Goal: Find specific page/section: Find specific page/section

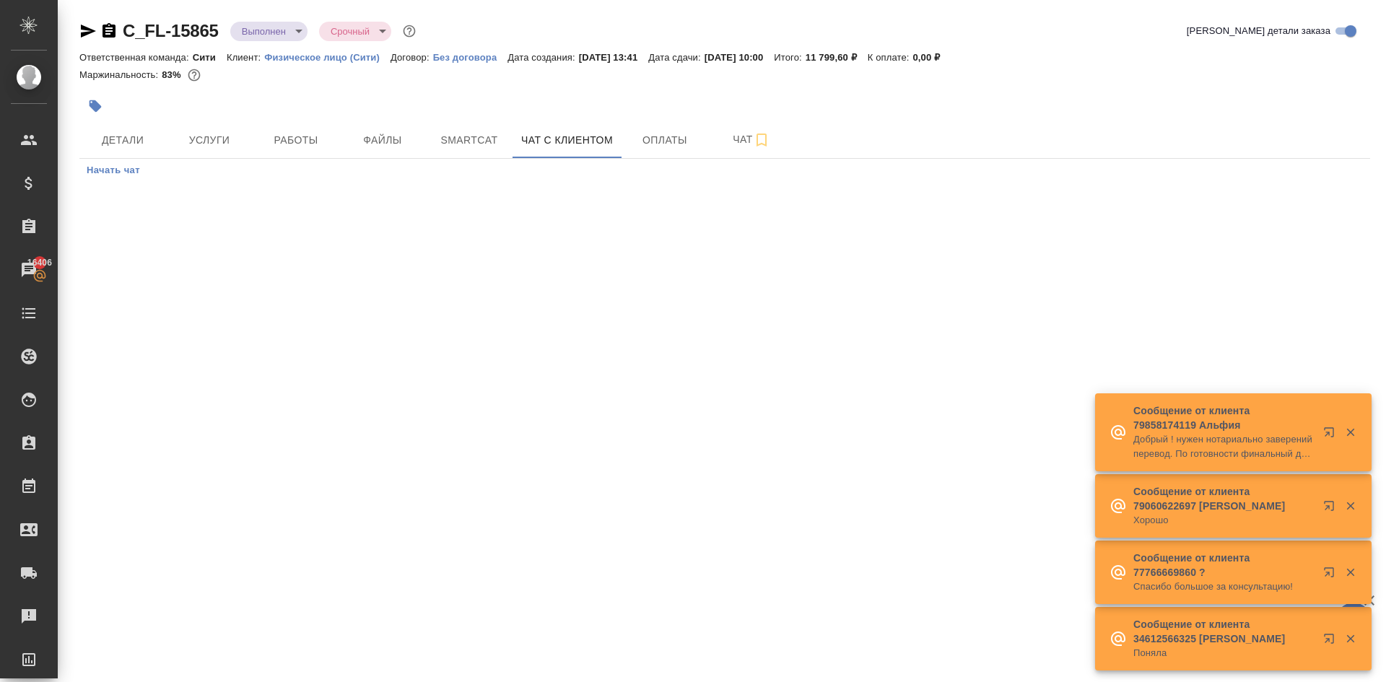
click at [308, 56] on p "Физическое лицо (Сити)" at bounding box center [327, 57] width 126 height 11
click at [1355, 435] on icon "button" at bounding box center [1350, 432] width 13 height 13
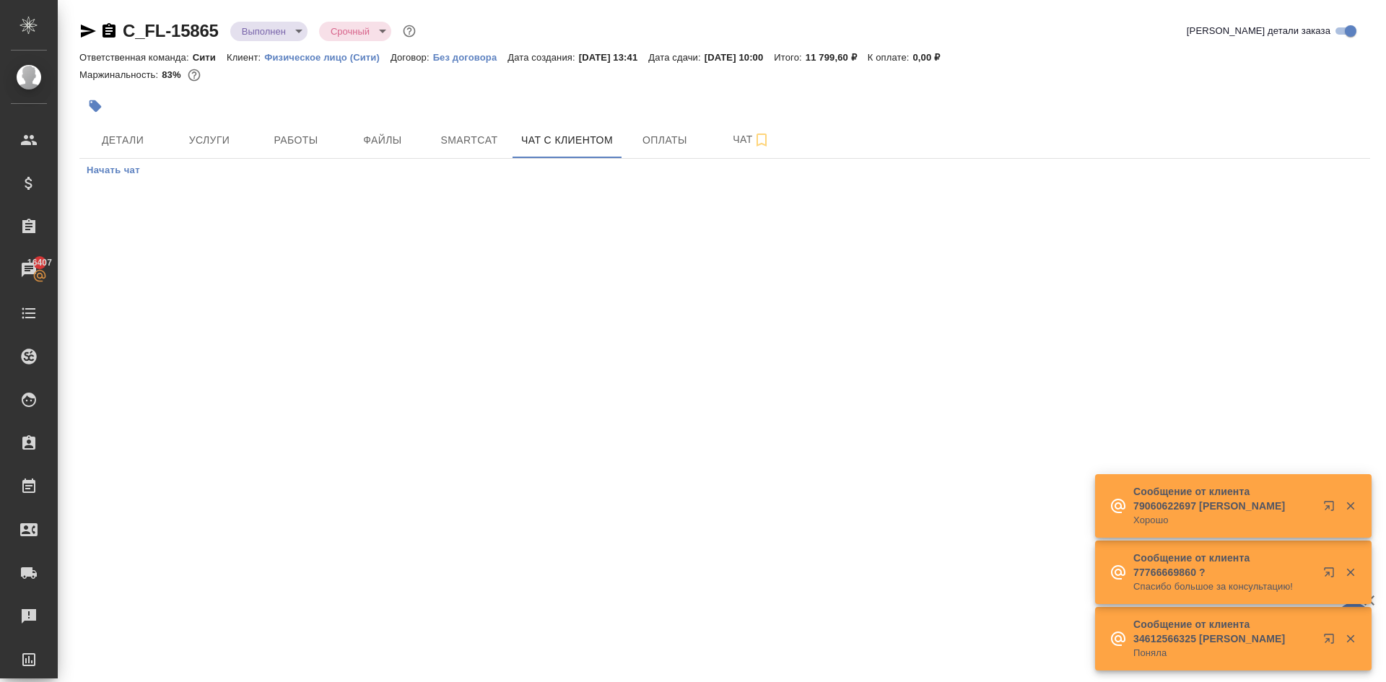
click at [1356, 504] on icon "button" at bounding box center [1350, 506] width 13 height 13
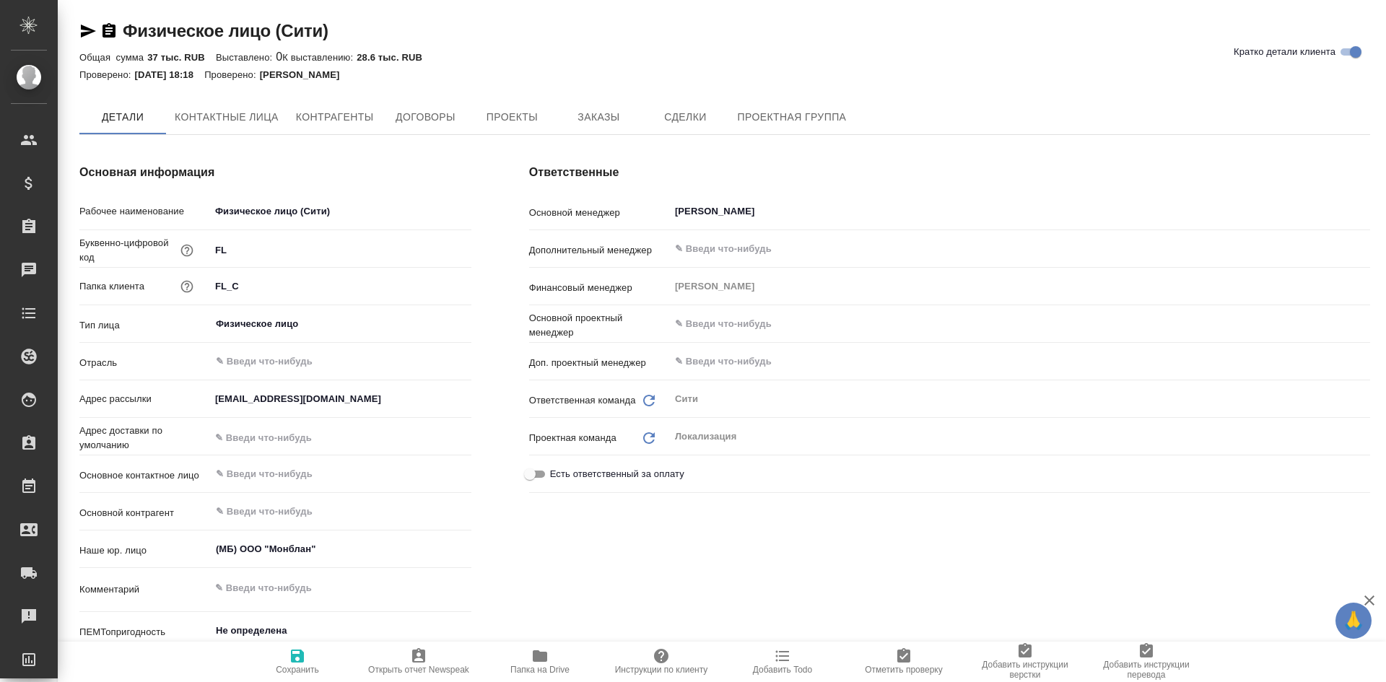
type textarea "x"
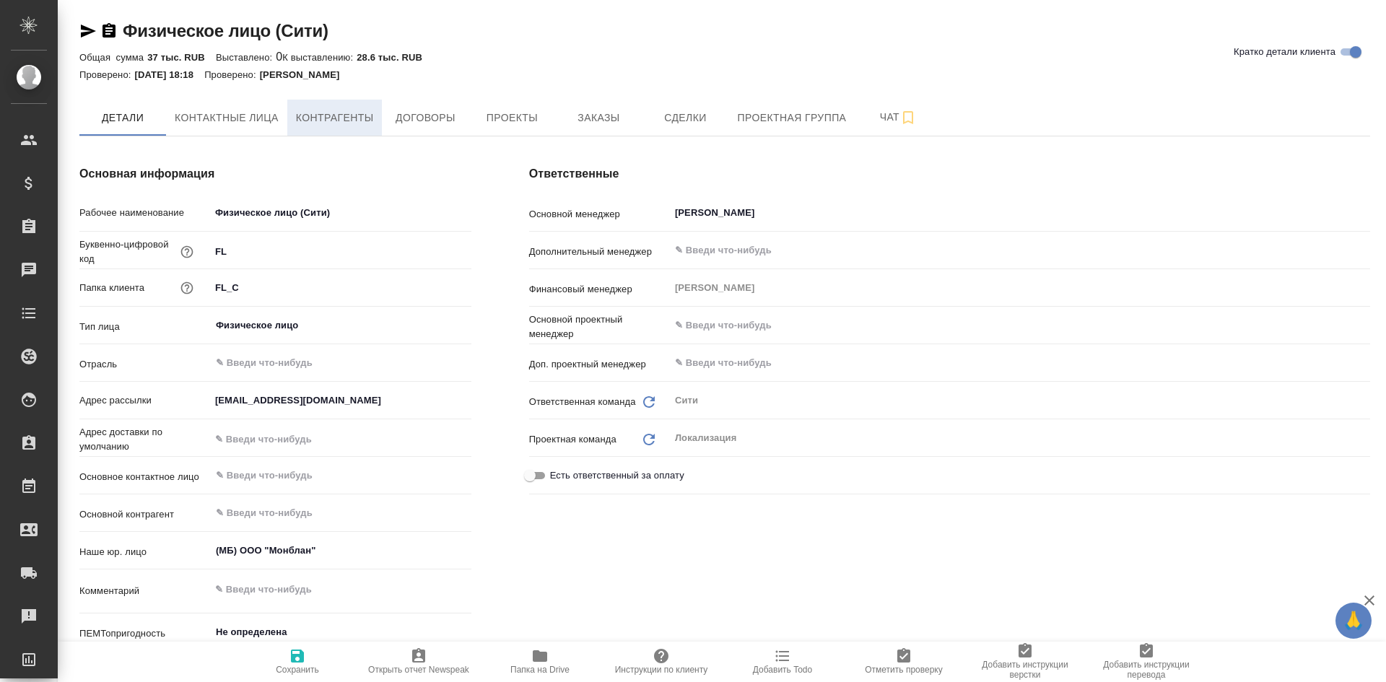
type textarea "x"
click at [211, 114] on span "Контактные лица" at bounding box center [227, 118] width 104 height 18
select select "RU"
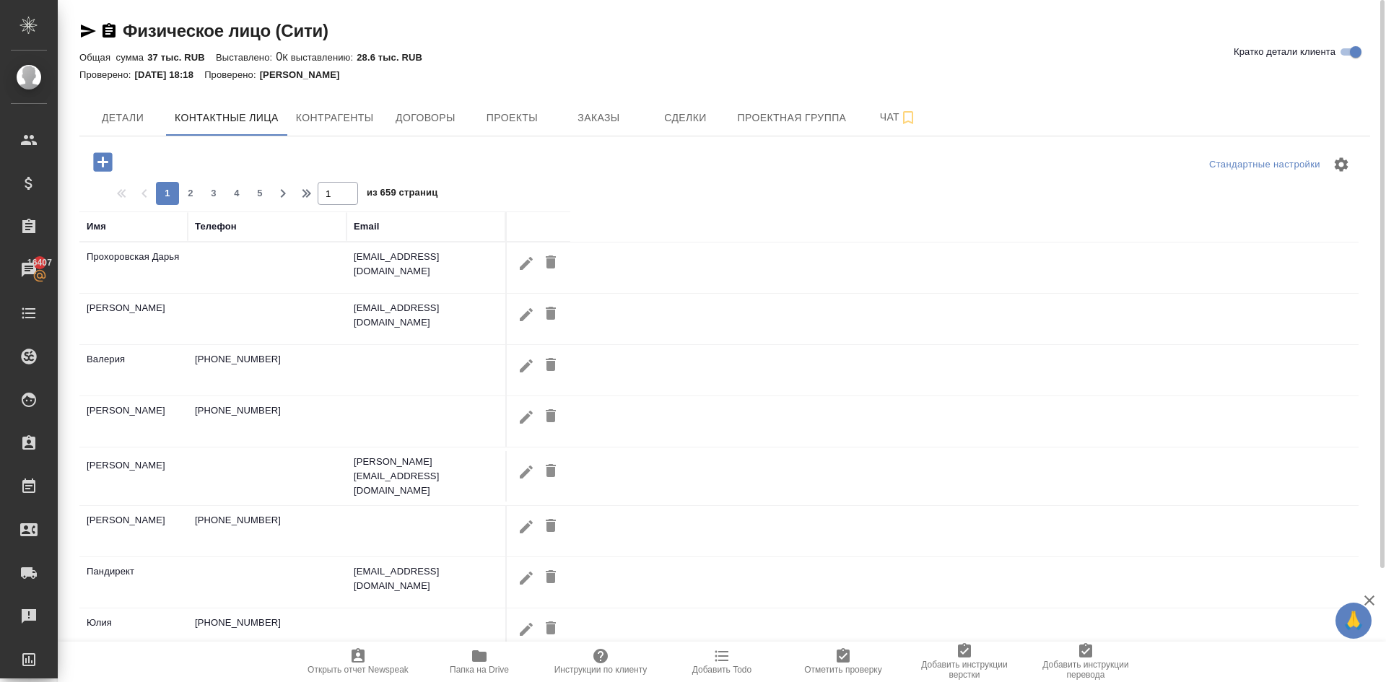
click at [250, 227] on div "Телефон" at bounding box center [267, 226] width 144 height 14
click at [211, 222] on div "Телефон" at bounding box center [216, 226] width 42 height 14
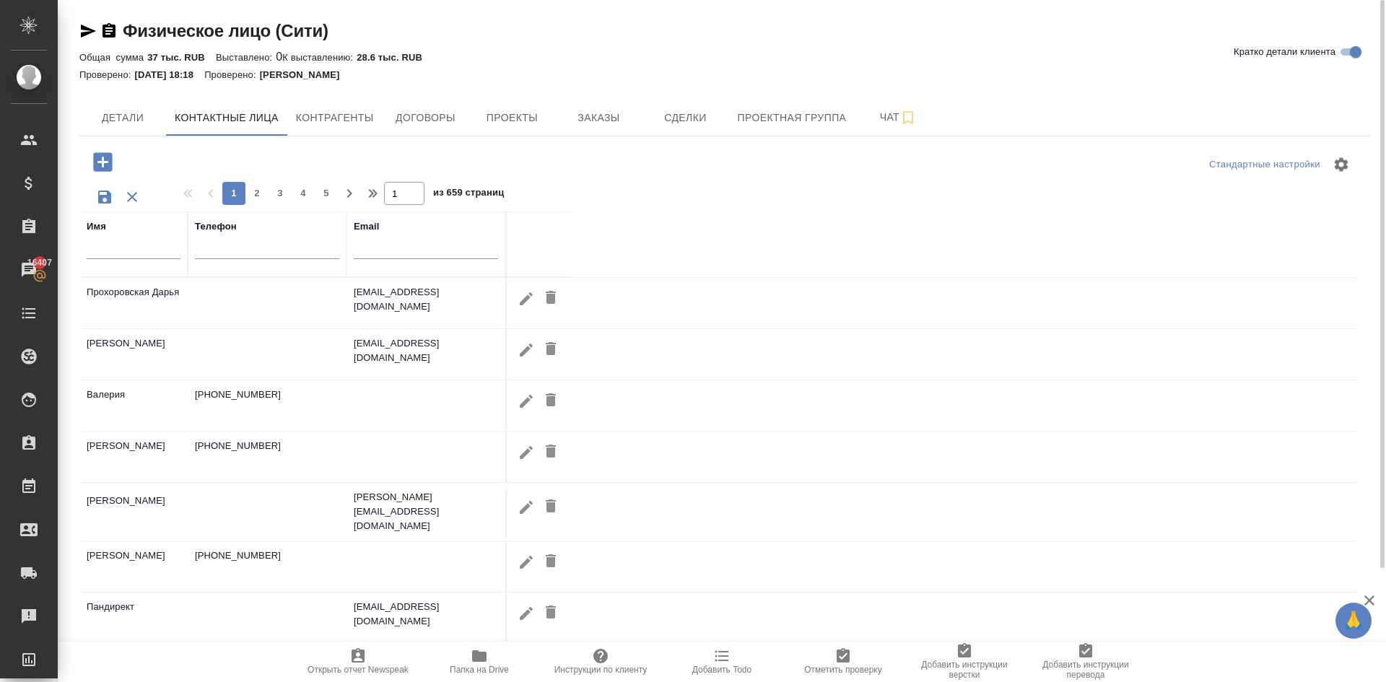
click at [298, 256] on input "text" at bounding box center [267, 250] width 144 height 18
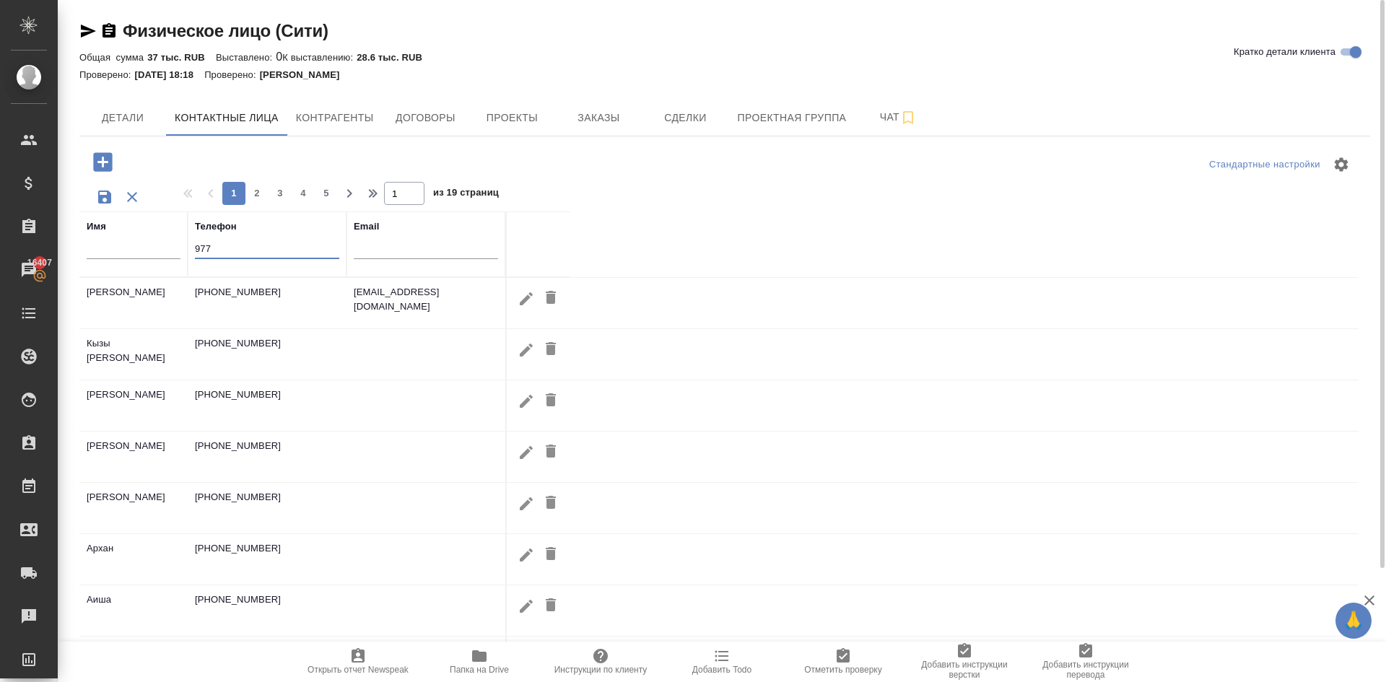
drag, startPoint x: 236, startPoint y: 255, endPoint x: 92, endPoint y: 245, distance: 144.7
click at [92, 245] on tr "Имя Телефон 977 Email" at bounding box center [324, 244] width 491 height 66
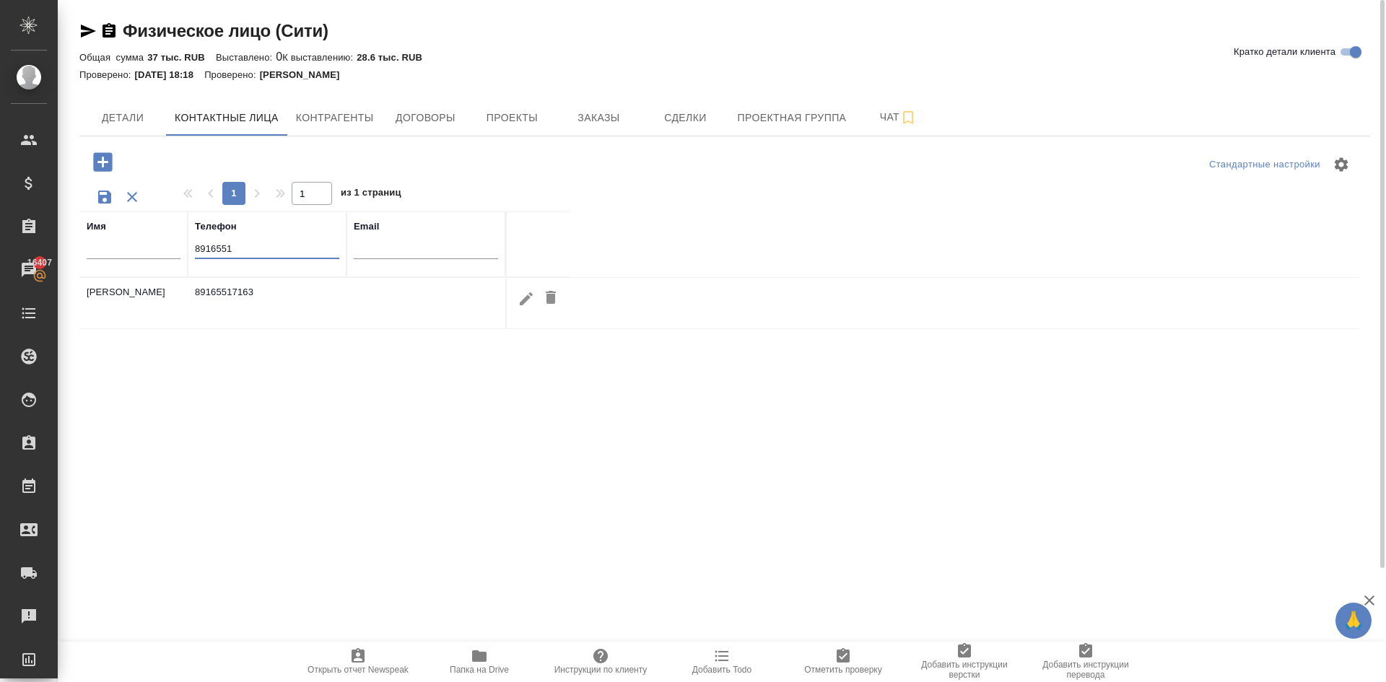
drag, startPoint x: 196, startPoint y: 245, endPoint x: 175, endPoint y: 246, distance: 20.9
click at [175, 246] on tr "Имя Телефон 8916551 Email" at bounding box center [324, 244] width 491 height 66
drag, startPoint x: 201, startPoint y: 247, endPoint x: 213, endPoint y: 237, distance: 15.4
click at [210, 240] on div "8916551" at bounding box center [267, 251] width 144 height 35
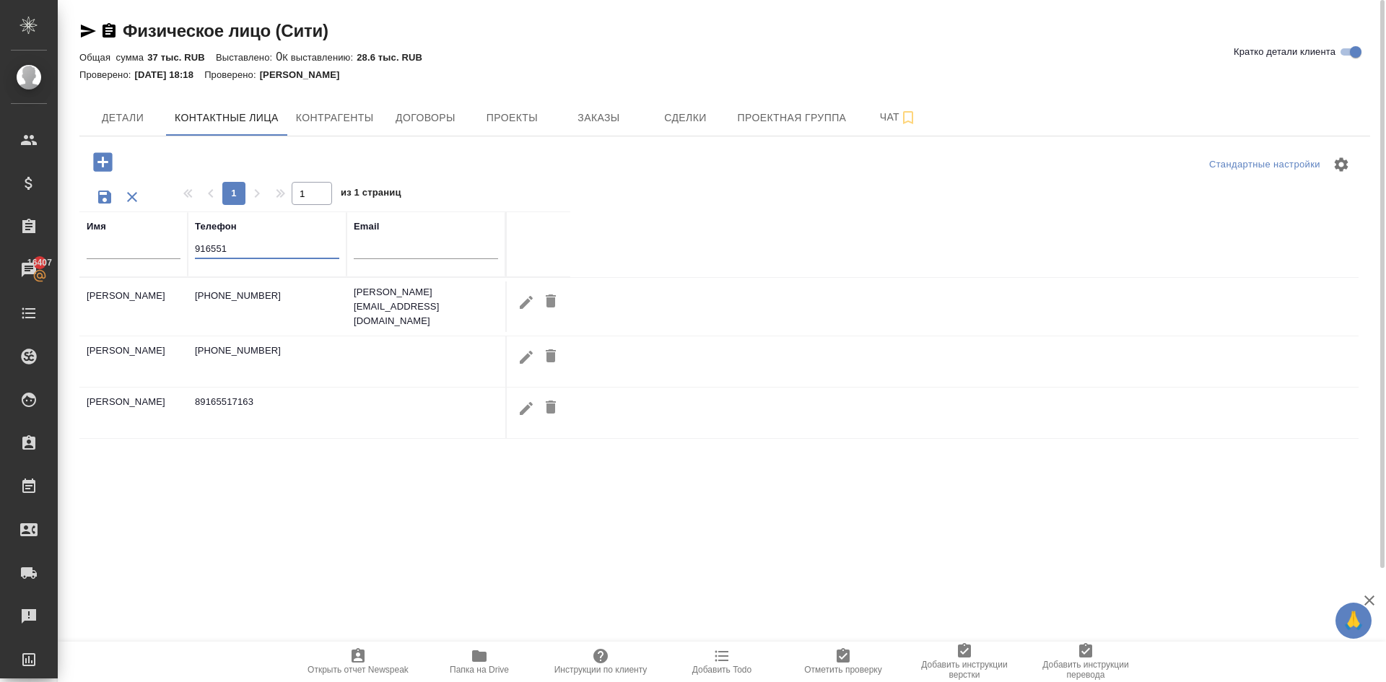
type input "916551"
click at [538, 346] on div at bounding box center [538, 357] width 49 height 27
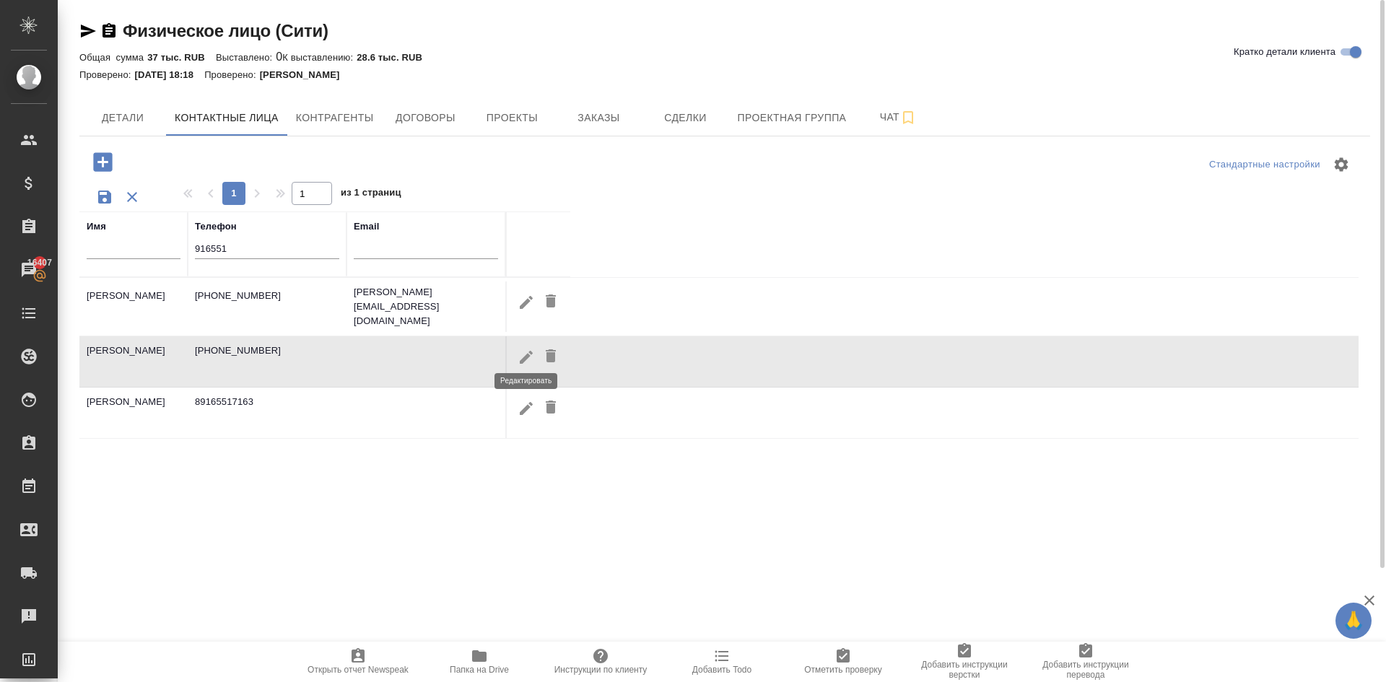
click at [519, 349] on icon "button" at bounding box center [526, 357] width 17 height 17
type input "Евгений"
type input "+7 916 551 09 77"
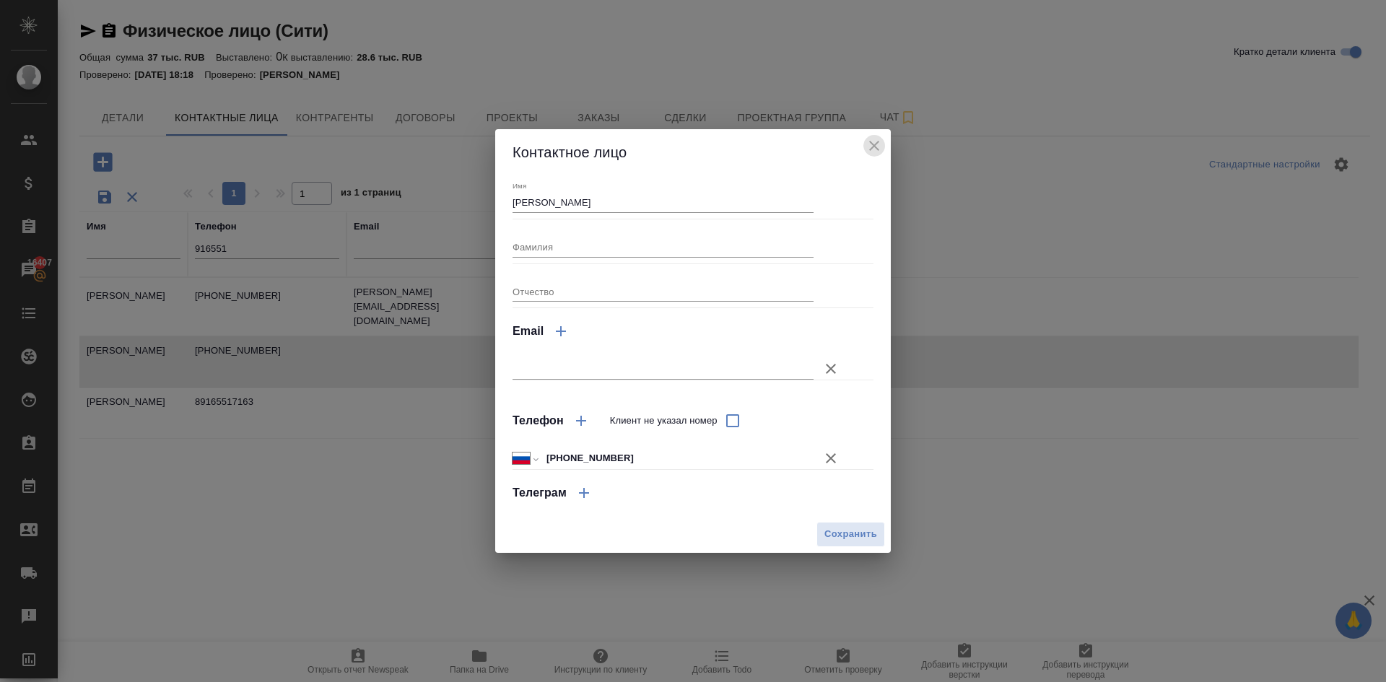
click at [877, 144] on icon "close" at bounding box center [874, 146] width 10 height 10
